Goal: Navigation & Orientation: Find specific page/section

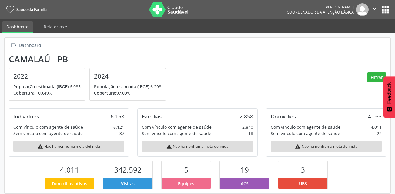
click at [382, 9] on button "apps" at bounding box center [385, 10] width 11 height 11
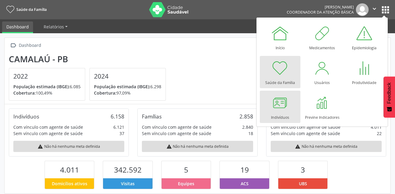
click at [285, 110] on div at bounding box center [280, 103] width 18 height 18
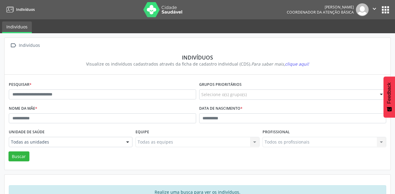
click at [389, 7] on button "apps" at bounding box center [385, 10] width 11 height 11
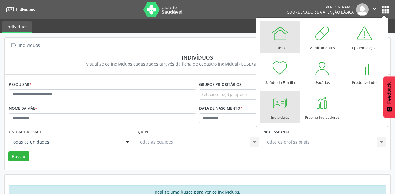
click at [286, 42] on div at bounding box center [280, 33] width 18 height 18
